Goal: Transaction & Acquisition: Purchase product/service

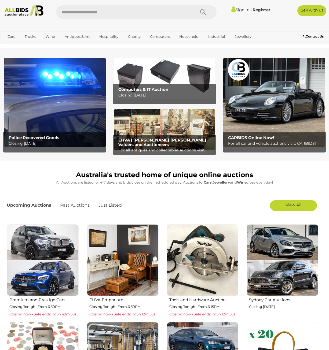
click at [63, 113] on img at bounding box center [55, 102] width 102 height 89
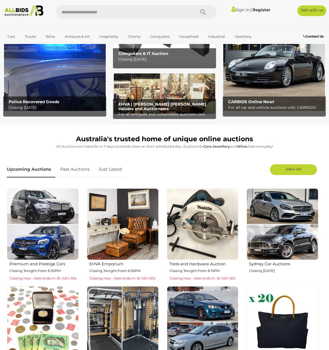
scroll to position [84, 0]
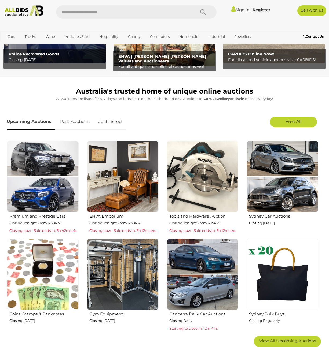
click at [114, 190] on img at bounding box center [123, 177] width 72 height 72
